Goal: Task Accomplishment & Management: Complete application form

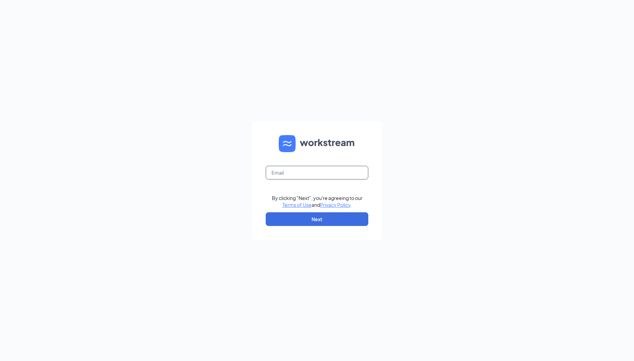
click at [306, 171] on input "text" at bounding box center [317, 173] width 103 height 14
type input "[EMAIL_ADDRESS][DOMAIN_NAME]"
click at [332, 221] on button "Next" at bounding box center [317, 219] width 103 height 14
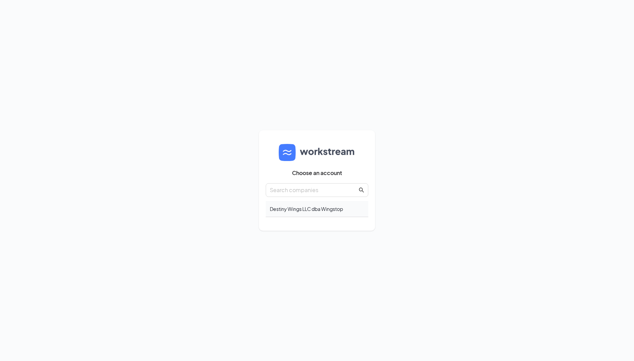
click at [311, 213] on div "Destiny Wings LLC dba Wingstop" at bounding box center [317, 209] width 103 height 16
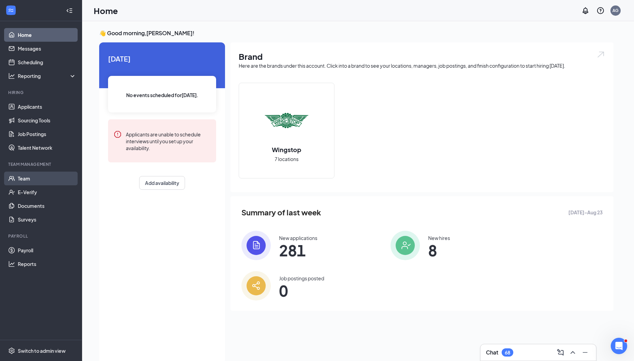
click at [43, 180] on link "Team" at bounding box center [47, 179] width 58 height 14
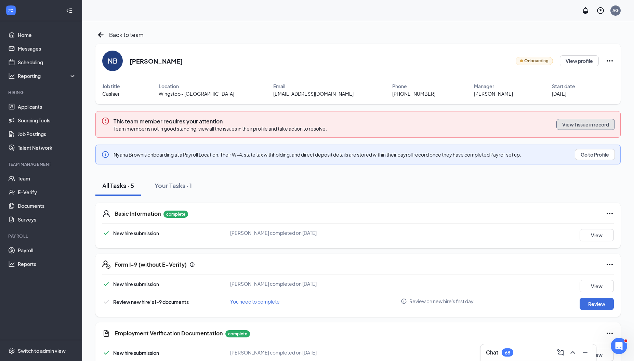
click at [594, 126] on button "View 1 issue in record" at bounding box center [585, 124] width 58 height 11
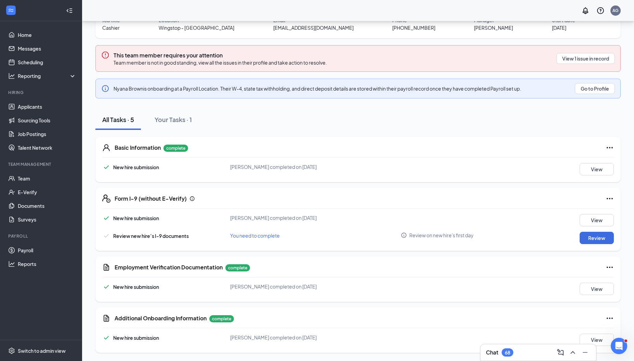
click at [593, 295] on div "Employment Verification Documentation complete New hire submission [PERSON_NAME…" at bounding box center [357, 278] width 525 height 45
click at [589, 285] on button "View" at bounding box center [596, 289] width 34 height 12
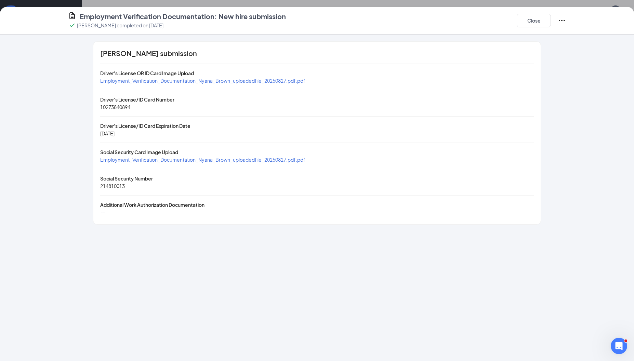
click at [270, 79] on span "Employment_Verification_Documentation_Nyana_Brown_uploadedfile_20250827.pdf.pdf" at bounding box center [202, 81] width 205 height 6
click at [283, 160] on span "Employment_Verification_Documentation_Nyana_Brown_uploadedfile_20250827.pdf.pdf" at bounding box center [202, 160] width 205 height 6
click at [529, 20] on button "Close" at bounding box center [533, 21] width 34 height 14
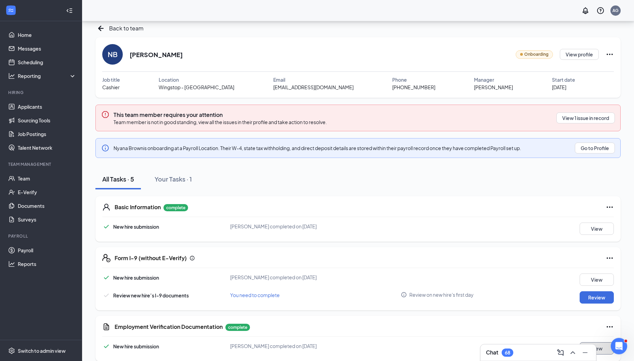
scroll to position [0, 0]
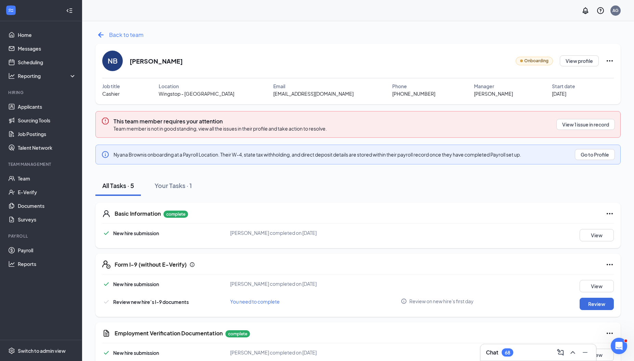
click at [97, 37] on icon "ArrowLeftNew" at bounding box center [100, 34] width 11 height 11
click at [589, 305] on button "Review" at bounding box center [596, 304] width 34 height 12
type input "[DATE]"
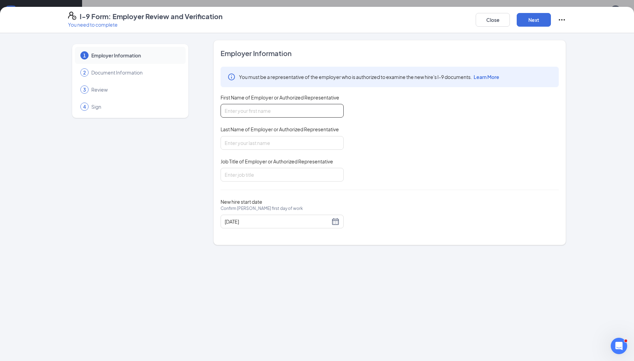
click at [280, 116] on input "First Name of Employer or Authorized Representative" at bounding box center [281, 111] width 123 height 14
type input "[PERSON_NAME]"
click at [263, 172] on input "Job Title of Employer or Authorized Representative" at bounding box center [281, 175] width 123 height 14
type input "HR Lead"
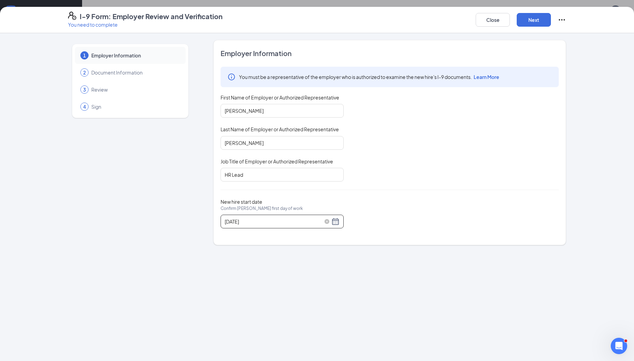
click at [338, 222] on div "[DATE]" at bounding box center [282, 221] width 115 height 8
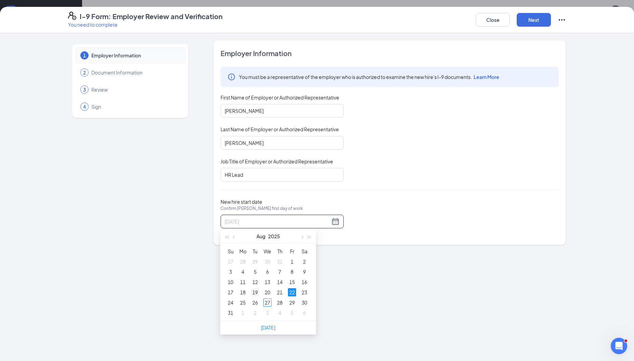
type input "[DATE]"
click at [252, 296] on div "19" at bounding box center [255, 292] width 8 height 8
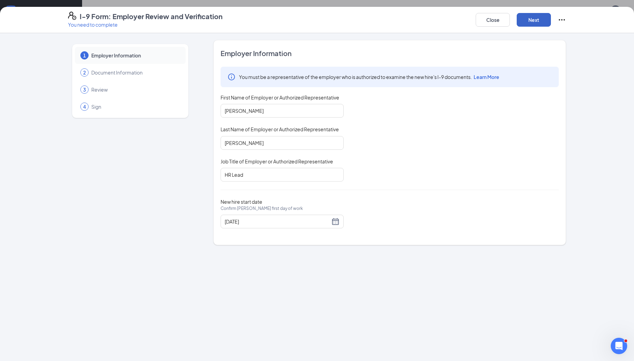
click at [532, 20] on button "Next" at bounding box center [533, 20] width 34 height 14
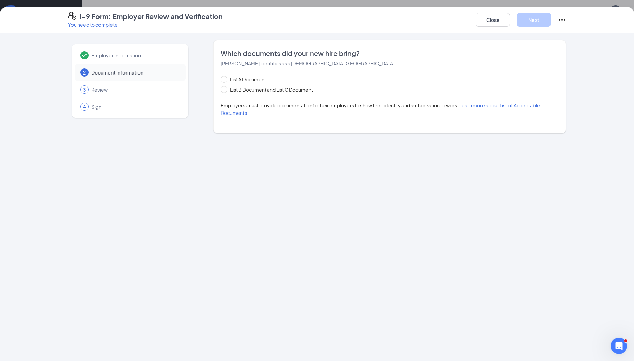
click at [305, 96] on div "List A Document List B Document and List C Document Employees must provide docu…" at bounding box center [389, 96] width 338 height 41
click at [298, 90] on span "List B Document and List C Document" at bounding box center [271, 90] width 88 height 8
click at [225, 90] on input "List B Document and List C Document" at bounding box center [222, 88] width 5 height 5
radio input "true"
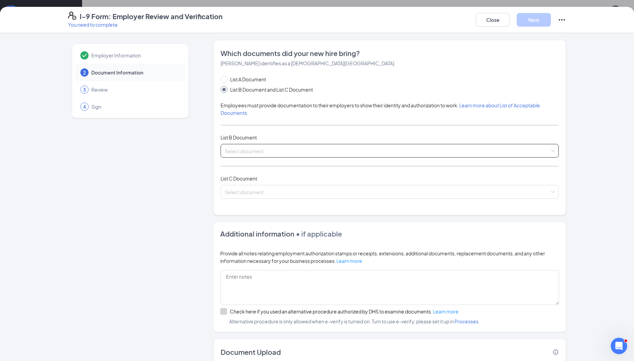
click at [290, 153] on input "search" at bounding box center [387, 149] width 325 height 10
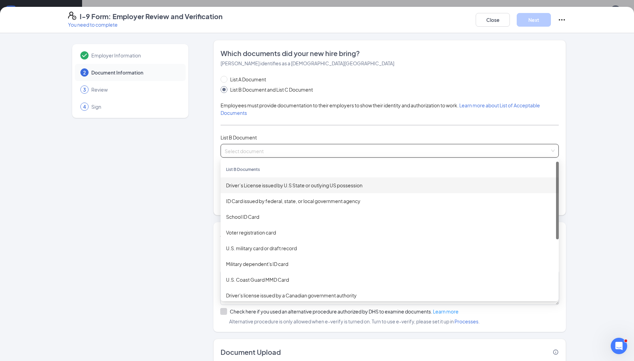
click at [293, 183] on div "Driver’s License issued by U.S State or outlying US possession" at bounding box center [389, 185] width 327 height 8
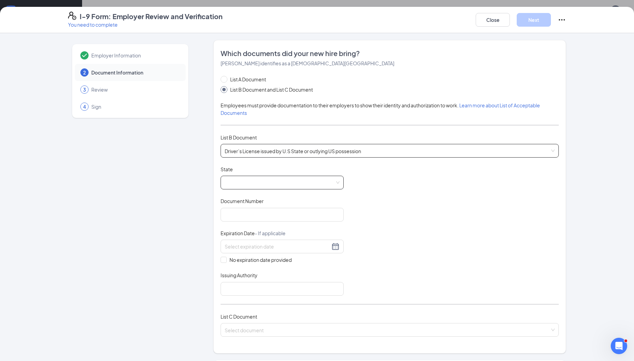
click at [291, 184] on span at bounding box center [282, 182] width 115 height 13
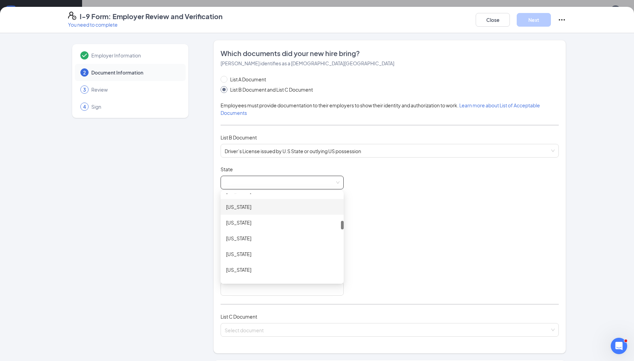
scroll to position [271, 0]
click at [342, 226] on div at bounding box center [342, 225] width 3 height 9
click at [280, 267] on div "[US_STATE]" at bounding box center [282, 267] width 112 height 8
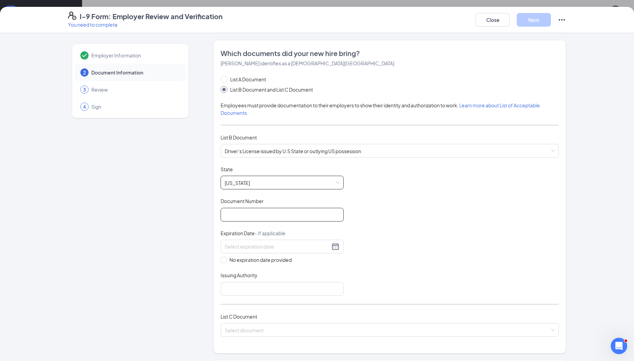
click at [260, 219] on input "Document Number" at bounding box center [281, 215] width 123 height 14
type input "MD-10273840894"
click at [247, 249] on input at bounding box center [277, 247] width 105 height 8
type input "[DATE]"
click at [241, 291] on input "Issuing Authority" at bounding box center [281, 289] width 123 height 14
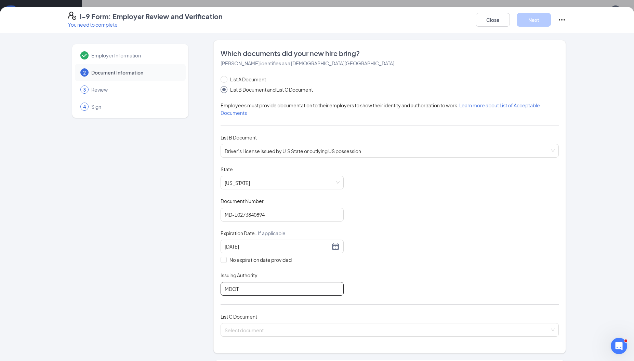
scroll to position [180, 0]
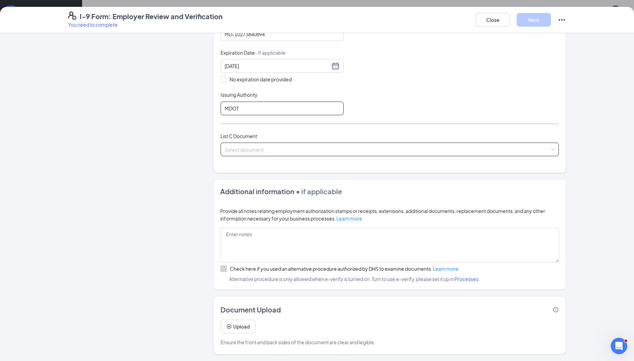
type input "MDOT"
click at [310, 150] on input "search" at bounding box center [387, 148] width 325 height 10
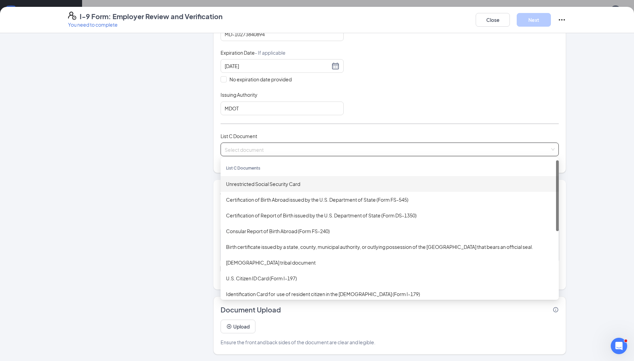
click at [282, 184] on div "Unrestricted Social Security Card" at bounding box center [389, 184] width 327 height 8
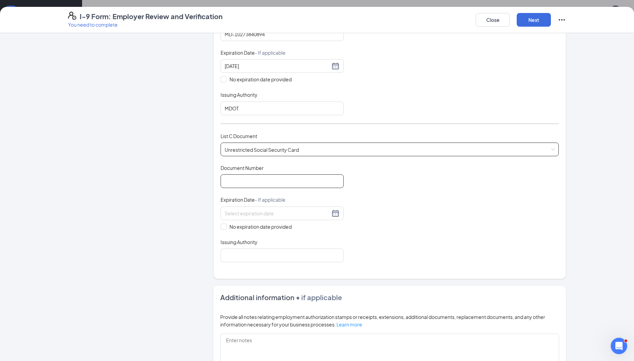
click at [268, 182] on input "Document Number" at bounding box center [281, 181] width 123 height 14
type input "214810013"
click at [253, 229] on span "No expiration date provided" at bounding box center [261, 227] width 68 height 8
click at [225, 228] on input "No expiration date provided" at bounding box center [222, 226] width 5 height 5
checkbox input "true"
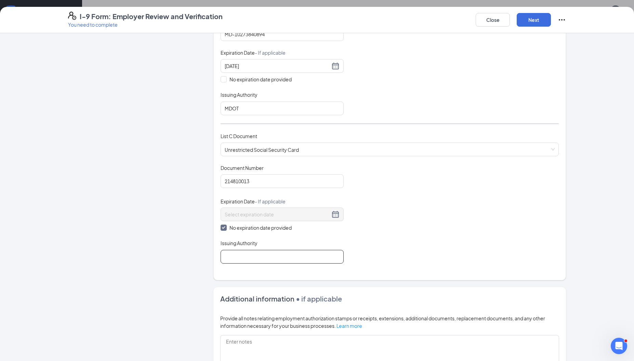
click at [254, 254] on input "Issuing Authority" at bounding box center [281, 257] width 123 height 14
type input "Social Security Administration"
click at [420, 268] on div "Which documents did your new hire bring? [PERSON_NAME] identifies as a [DEMOGRA…" at bounding box center [389, 70] width 338 height 404
click at [539, 22] on button "Next" at bounding box center [533, 20] width 34 height 14
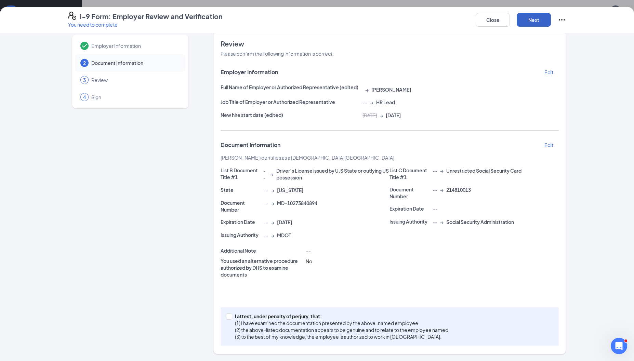
scroll to position [9, 0]
click at [232, 315] on span at bounding box center [229, 317] width 6 height 6
click at [231, 315] on input "I attest, under penalty of [PERSON_NAME], that: (1) I have examined the documen…" at bounding box center [228, 316] width 5 height 5
checkbox input "true"
click at [531, 19] on button "Next" at bounding box center [533, 20] width 34 height 14
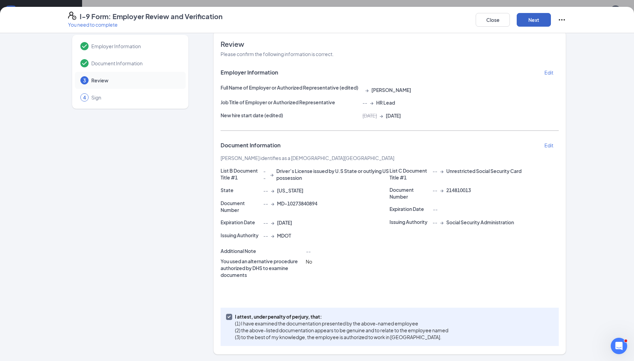
scroll to position [0, 0]
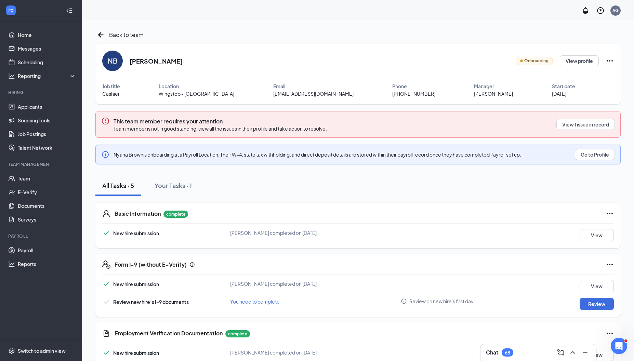
click at [101, 37] on icon "ArrowLeftNew" at bounding box center [100, 34] width 5 height 5
